Goal: Information Seeking & Learning: Learn about a topic

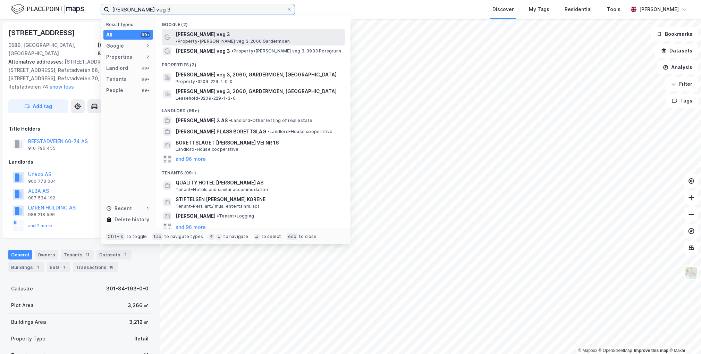
type input "[PERSON_NAME] veg 3"
click at [255, 39] on span "• Property • [PERSON_NAME][STREET_ADDRESS]" at bounding box center [233, 42] width 114 height 6
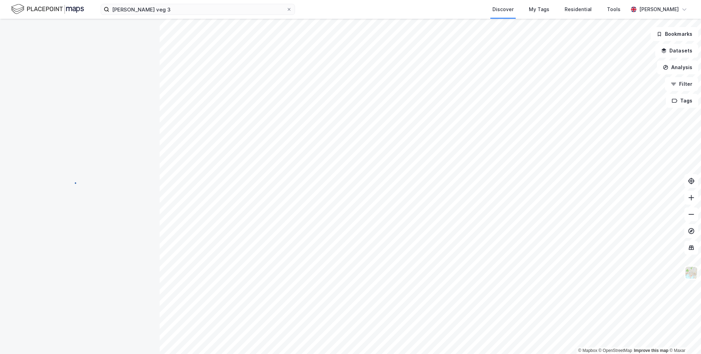
scroll to position [1, 0]
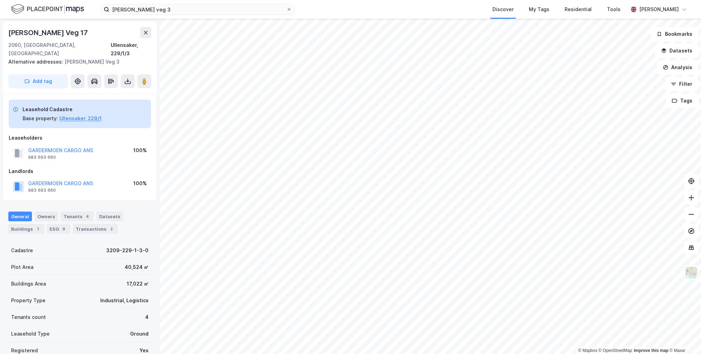
scroll to position [1, 0]
click at [148, 77] on icon at bounding box center [144, 80] width 7 height 7
click at [144, 57] on div "Fridtjof [STREET_ADDRESS] Ullensaker, 229/1/3 Alternative addresses: [PERSON_NA…" at bounding box center [80, 56] width 154 height 72
click at [150, 74] on button at bounding box center [144, 80] width 14 height 14
click at [119, 166] on div "Landlords" at bounding box center [80, 170] width 142 height 8
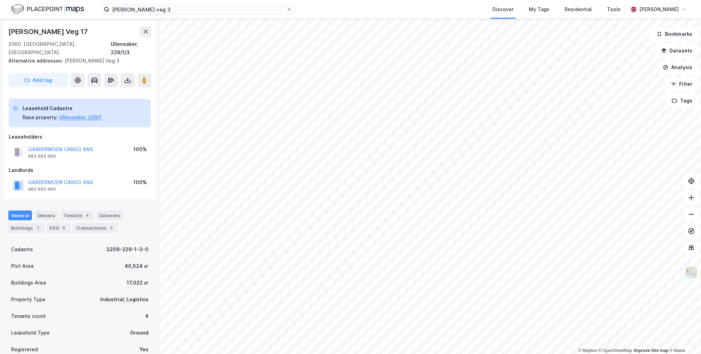
click at [66, 156] on div "Leasehold Cadastre Base property: [GEOGRAPHIC_DATA], 229/1 Leaseholders GARDERM…" at bounding box center [80, 146] width 142 height 95
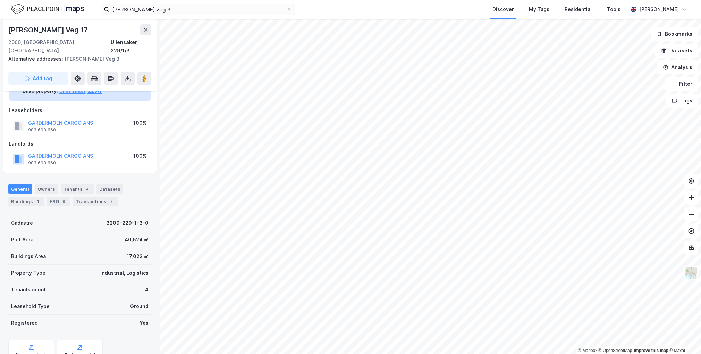
scroll to position [49, 0]
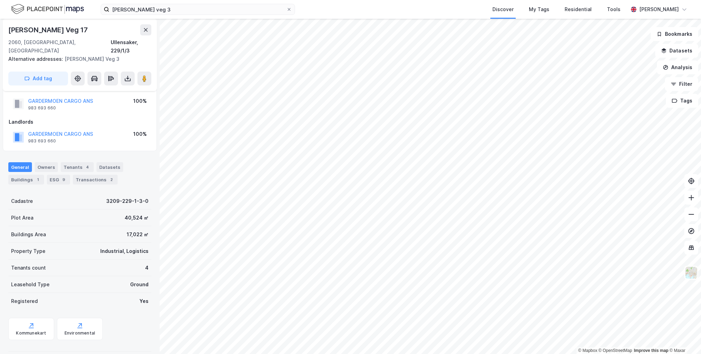
click at [77, 209] on div "Plot Area 40,524 ㎡" at bounding box center [79, 217] width 143 height 17
click at [88, 175] on div "Transactions 2" at bounding box center [95, 180] width 45 height 10
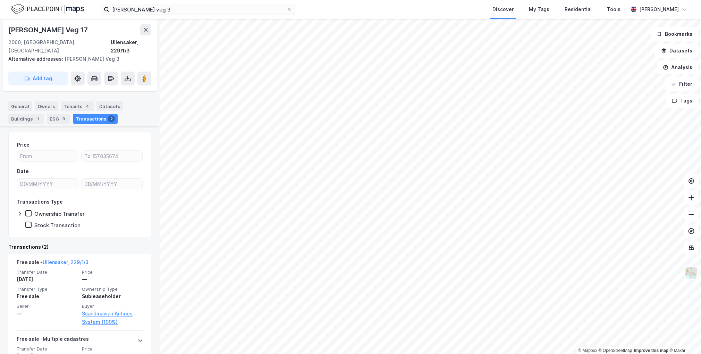
scroll to position [171, 0]
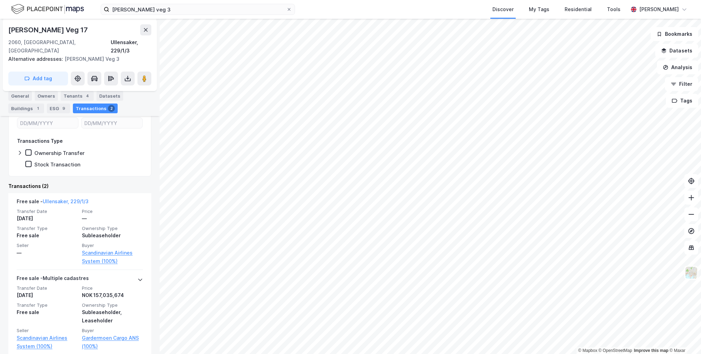
click at [89, 170] on div "Price Date Transactions Type Ownership Transfer Stock Transaction Transactions …" at bounding box center [79, 212] width 143 height 283
click at [89, 173] on div "Price Date Transactions Type Ownership Transfer Stock Transaction Transactions …" at bounding box center [79, 212] width 143 height 283
click at [87, 182] on div "Transactions (2)" at bounding box center [79, 186] width 143 height 8
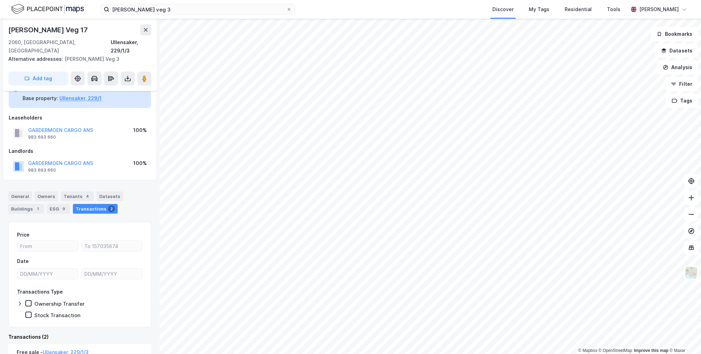
scroll to position [35, 0]
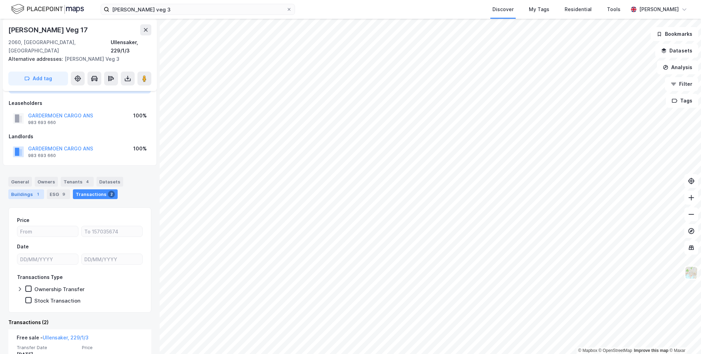
click at [24, 189] on div "Buildings 1" at bounding box center [26, 194] width 36 height 10
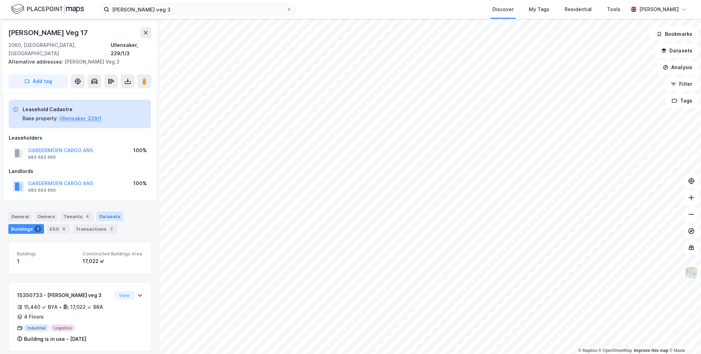
click at [100, 211] on div "Datasets" at bounding box center [110, 216] width 27 height 10
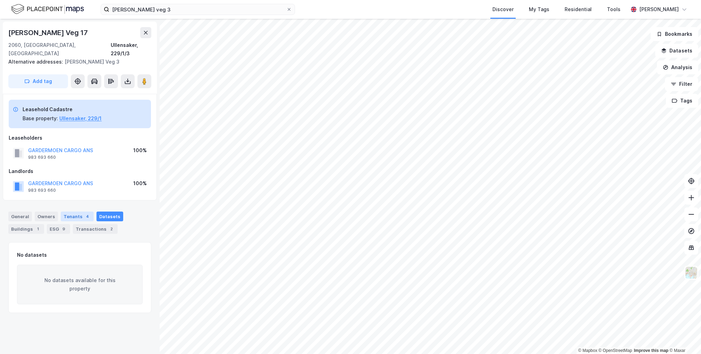
click at [78, 211] on div "Tenants 4" at bounding box center [77, 216] width 33 height 10
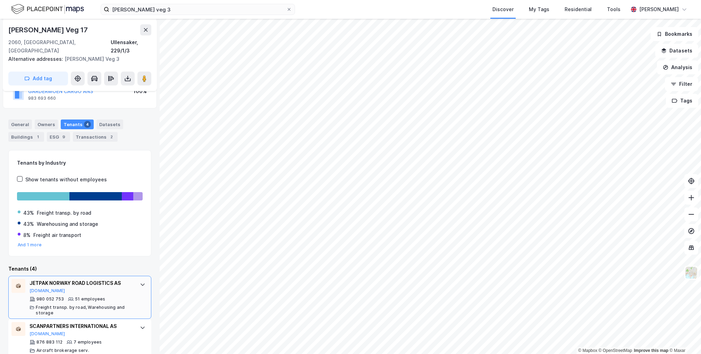
scroll to position [168, 0]
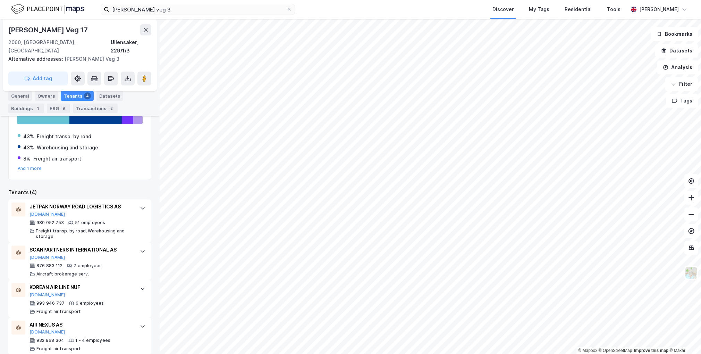
click at [83, 179] on div "Tenants by Industry Show tenants without employees 43% Freight transp. by road …" at bounding box center [79, 214] width 143 height 281
click at [81, 188] on div "Tenants (4)" at bounding box center [79, 192] width 143 height 8
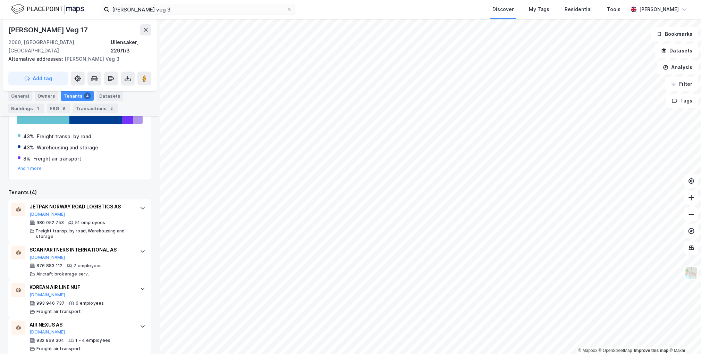
scroll to position [0, 0]
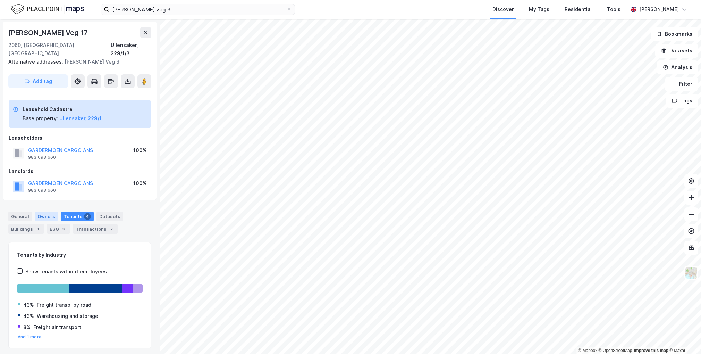
click at [39, 211] on div "Owners" at bounding box center [46, 216] width 23 height 10
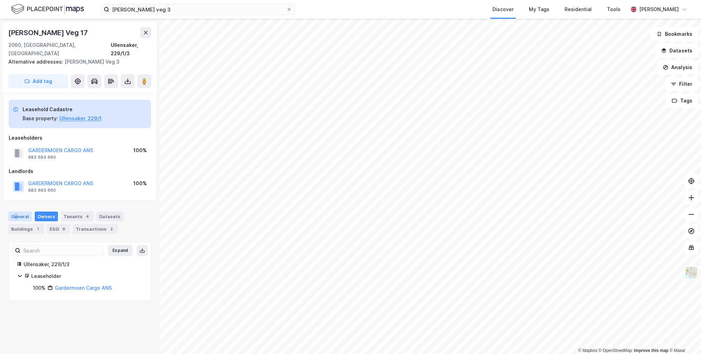
click at [16, 211] on div "General" at bounding box center [20, 216] width 24 height 10
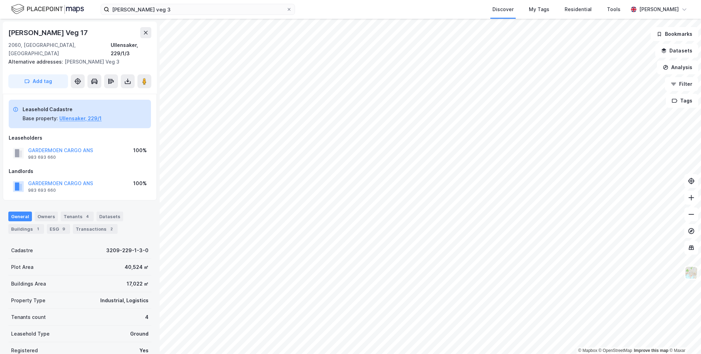
drag, startPoint x: 16, startPoint y: 208, endPoint x: 128, endPoint y: 197, distance: 112.4
click at [128, 203] on div "General Owners Tenants 4 Datasets Buildings 1 ESG 9 Transactions 2" at bounding box center [80, 219] width 160 height 33
click at [133, 211] on div "General Owners Tenants 4 Datasets Buildings 1 ESG 9 Transactions 2" at bounding box center [79, 222] width 143 height 22
click at [143, 38] on button at bounding box center [145, 32] width 11 height 11
